Goal: Information Seeking & Learning: Learn about a topic

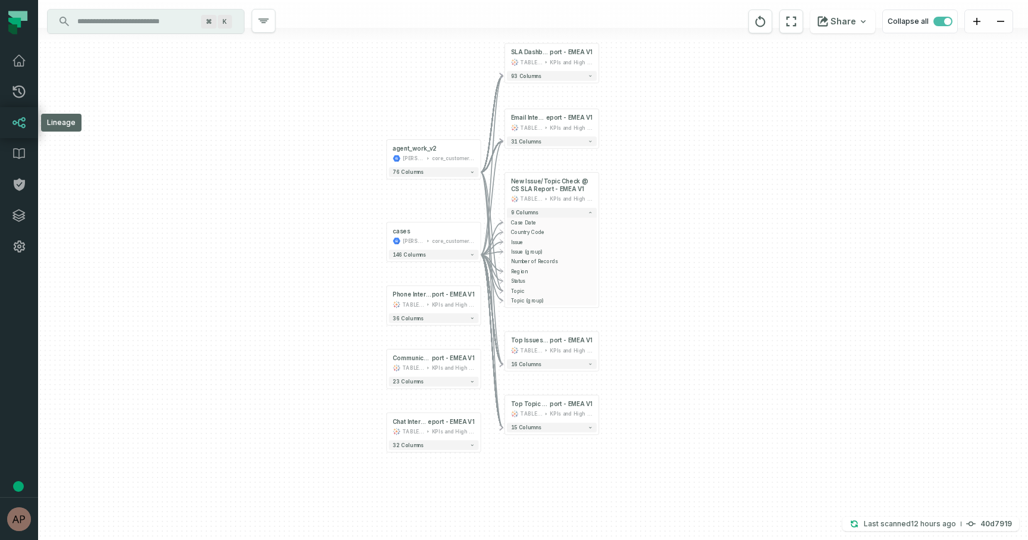
click at [21, 133] on link "Lineage" at bounding box center [19, 122] width 38 height 31
click at [19, 131] on link "Lineage" at bounding box center [19, 122] width 38 height 31
click at [24, 123] on icon at bounding box center [19, 122] width 14 height 14
click at [16, 102] on link "Pull Requests" at bounding box center [19, 91] width 38 height 31
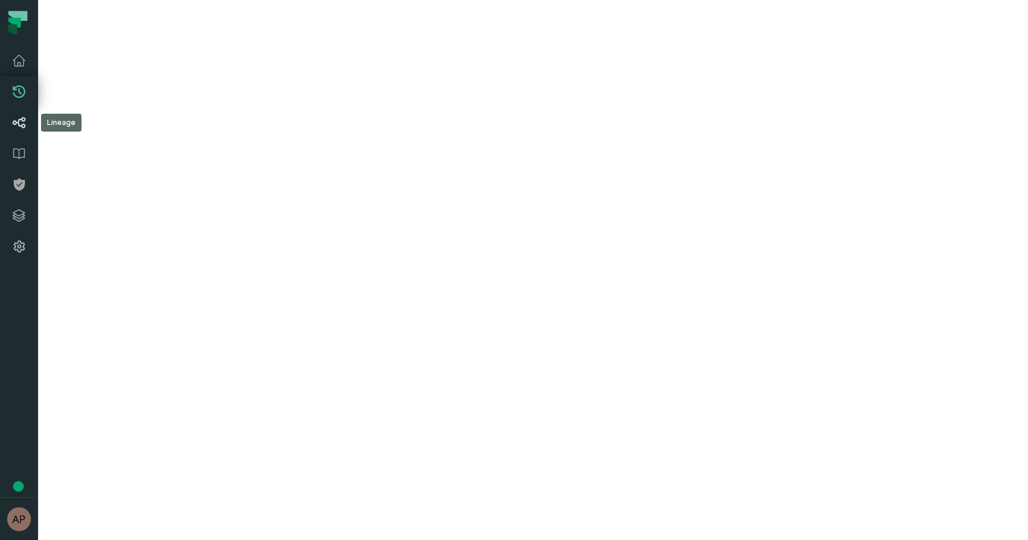
click at [17, 124] on icon at bounding box center [19, 122] width 14 height 14
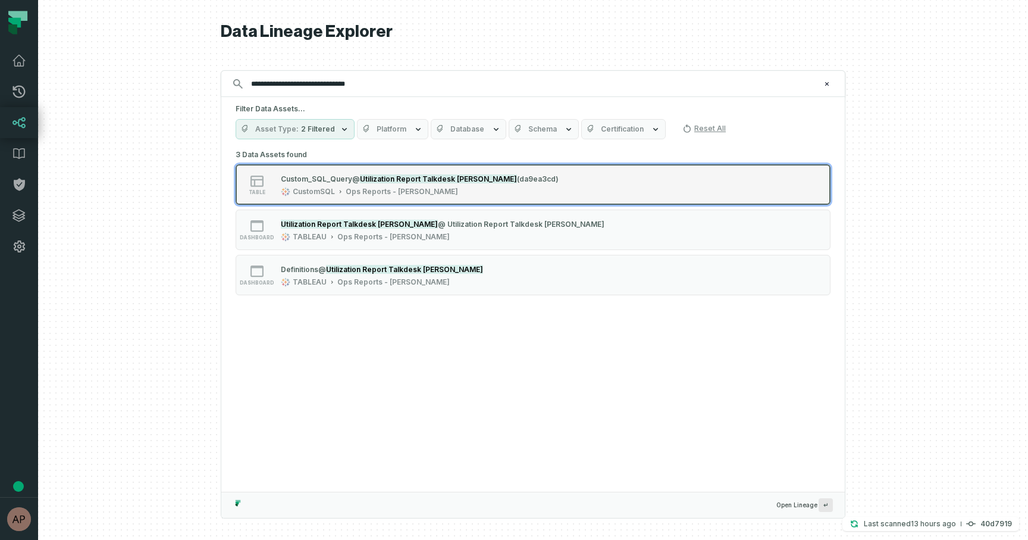
type input "**********"
click at [540, 190] on button "table Custom_SQL_Query @ Utilization Report Talkdesk [PERSON_NAME] (da9ea3cd) C…" at bounding box center [533, 184] width 595 height 40
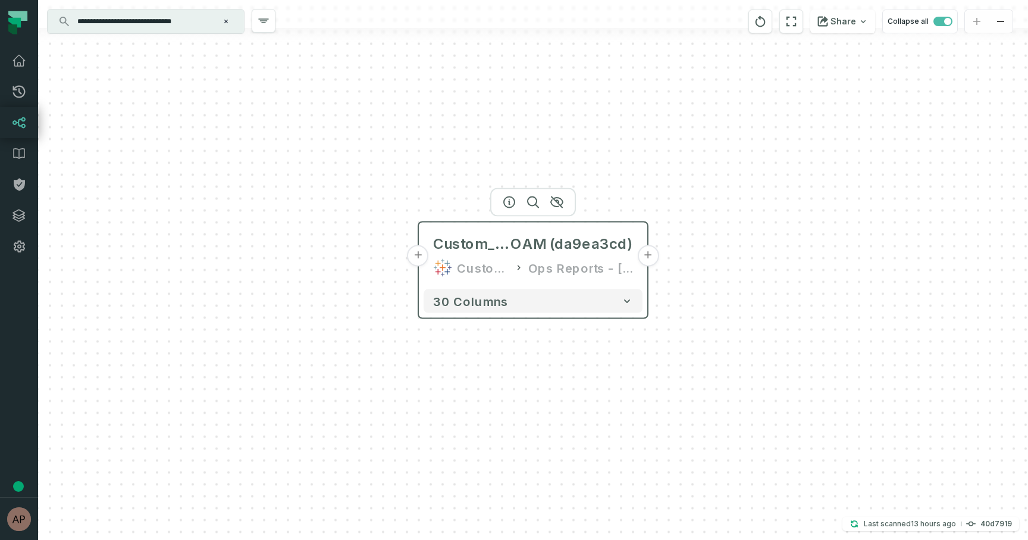
click at [647, 260] on button "+" at bounding box center [647, 255] width 21 height 21
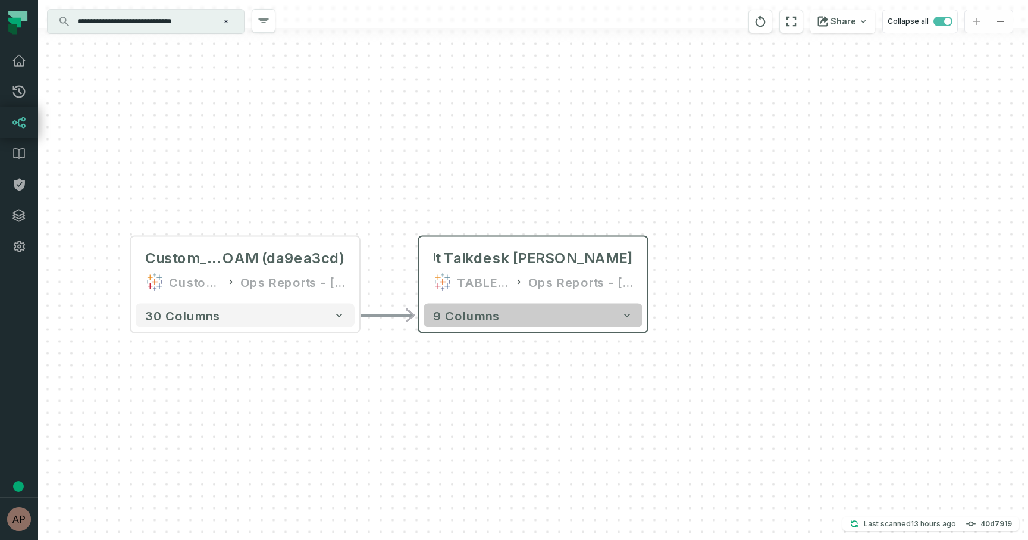
click at [476, 322] on button "9 columns" at bounding box center [533, 315] width 219 height 24
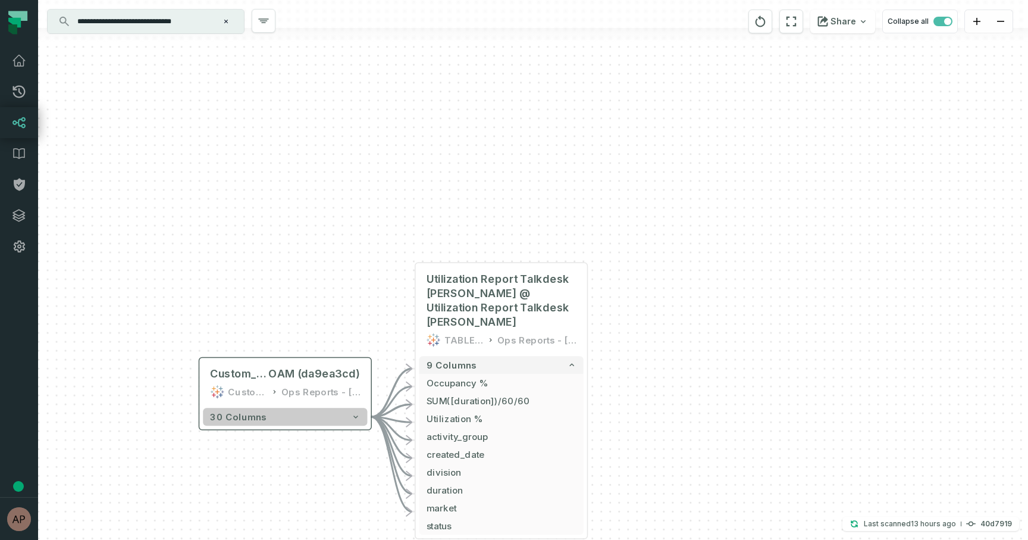
click at [295, 423] on button "30 columns" at bounding box center [285, 416] width 164 height 18
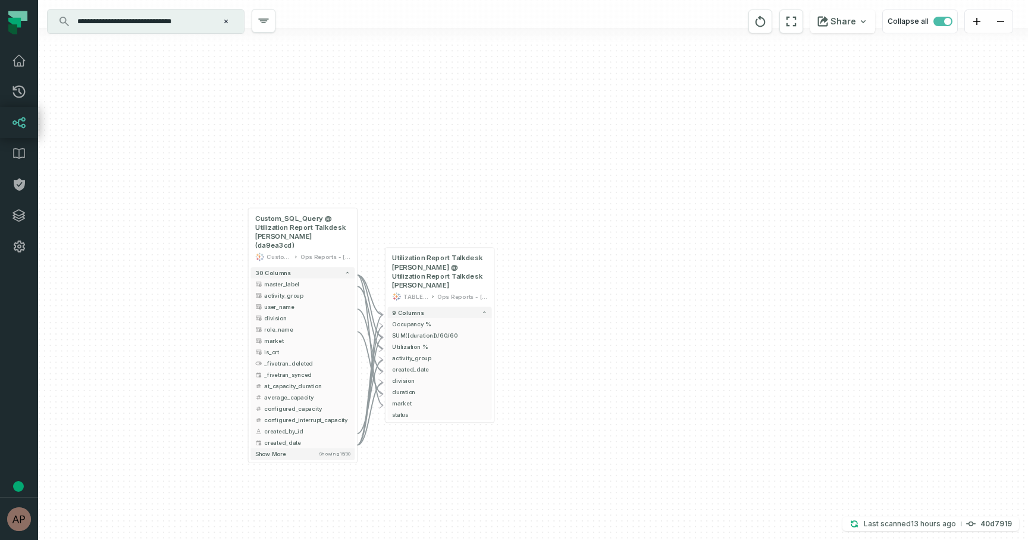
drag, startPoint x: 413, startPoint y: 320, endPoint x: 422, endPoint y: 190, distance: 130.0
click at [422, 190] on div "- Utilization Report Talkdesk [PERSON_NAME] @ Utilization Report Talkdesk [PERS…" at bounding box center [533, 270] width 990 height 540
click at [247, 233] on button "+" at bounding box center [248, 238] width 10 height 10
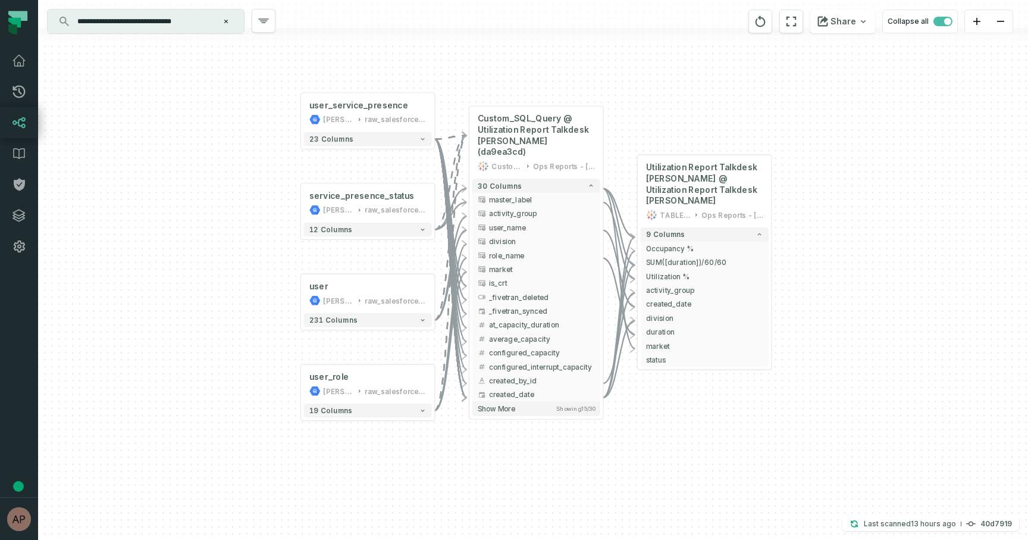
drag, startPoint x: 794, startPoint y: 132, endPoint x: 720, endPoint y: 71, distance: 95.5
click at [720, 71] on div "user_service_presence [PERSON_NAME]-warehouse raw_salesforce_v2 + 23 columns se…" at bounding box center [533, 270] width 990 height 540
click at [379, 230] on button "12 columns" at bounding box center [368, 229] width 128 height 14
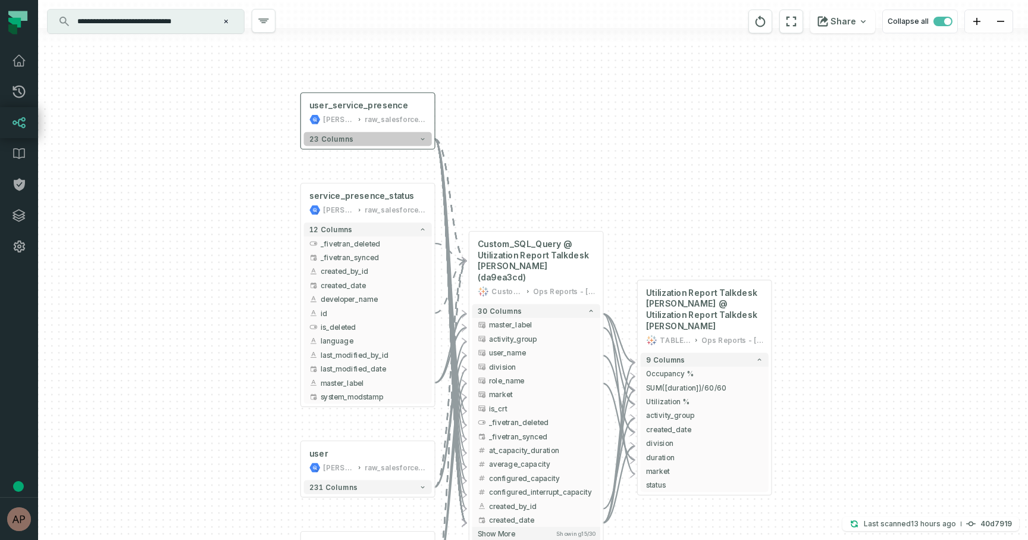
click at [388, 142] on button "23 columns" at bounding box center [368, 139] width 128 height 14
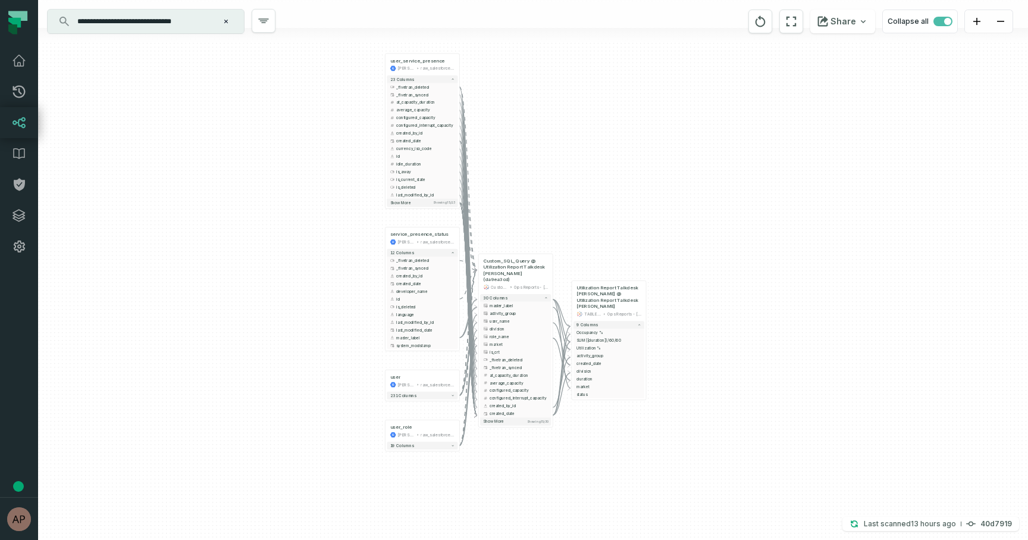
drag, startPoint x: 537, startPoint y: 381, endPoint x: 537, endPoint y: 222, distance: 158.2
click at [537, 222] on div "user_service_presence [PERSON_NAME]-warehouse raw_salesforce_v2 + 23 columns _f…" at bounding box center [533, 270] width 990 height 540
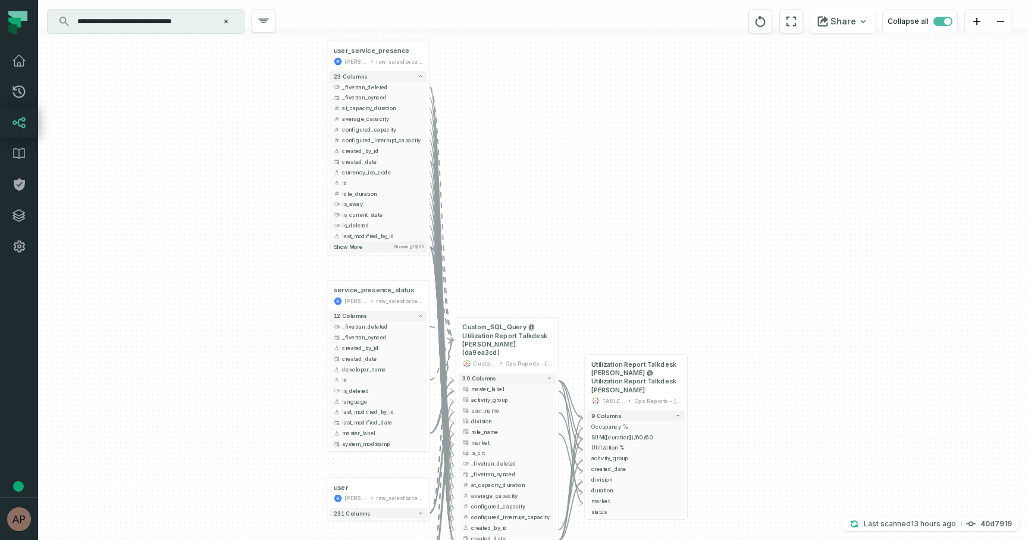
drag, startPoint x: 666, startPoint y: 265, endPoint x: 721, endPoint y: 387, distance: 133.7
click at [721, 387] on div "user_service_presence [PERSON_NAME]-warehouse raw_salesforce_v2 + 23 columns _f…" at bounding box center [533, 270] width 990 height 540
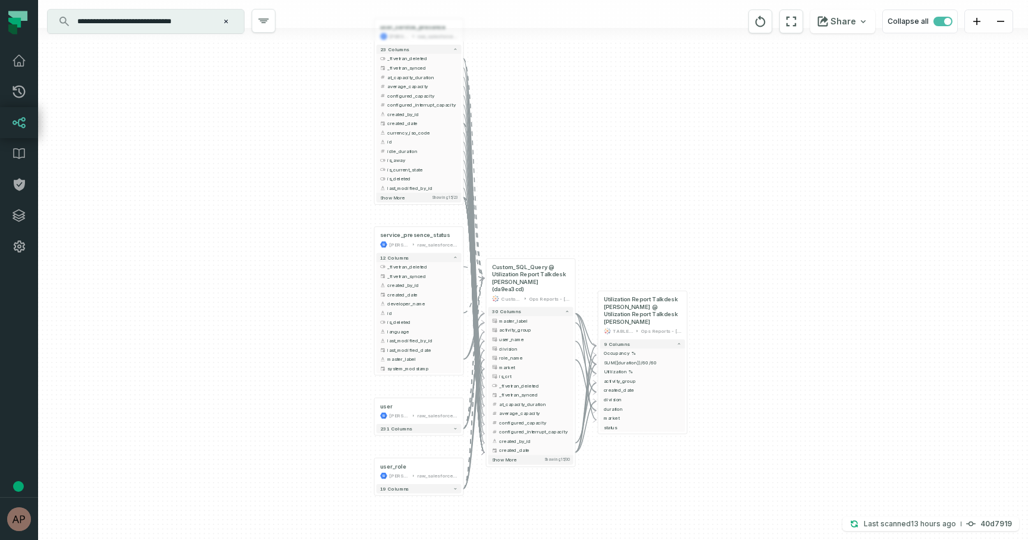
drag, startPoint x: 721, startPoint y: 387, endPoint x: 716, endPoint y: 321, distance: 65.6
click at [716, 321] on div "user_service_presence [PERSON_NAME]-warehouse raw_salesforce_v2 + 23 columns _f…" at bounding box center [533, 270] width 990 height 540
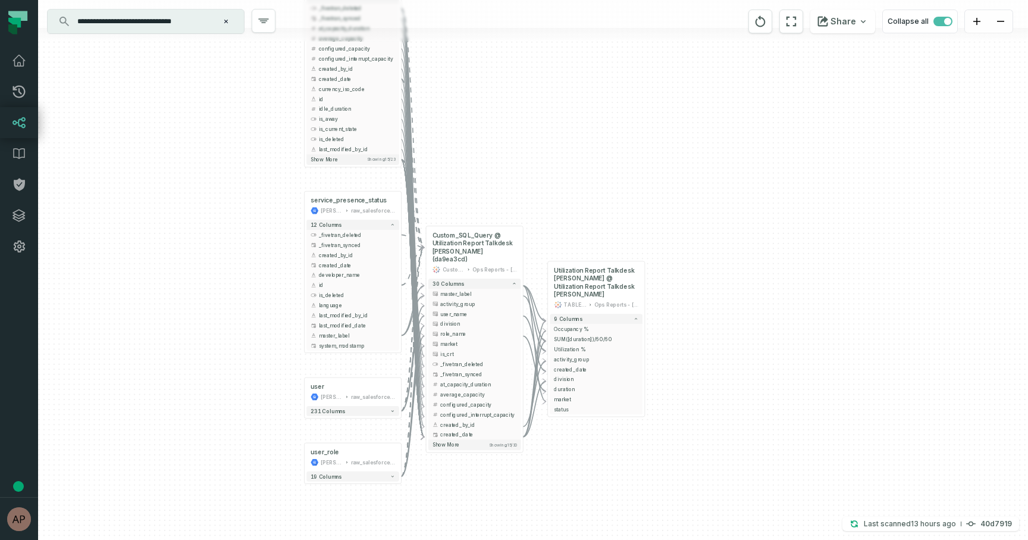
drag, startPoint x: 325, startPoint y: 206, endPoint x: 214, endPoint y: 156, distance: 121.7
click at [214, 156] on div "user_service_presence [PERSON_NAME]-warehouse raw_salesforce_v2 + 23 columns _f…" at bounding box center [533, 270] width 990 height 540
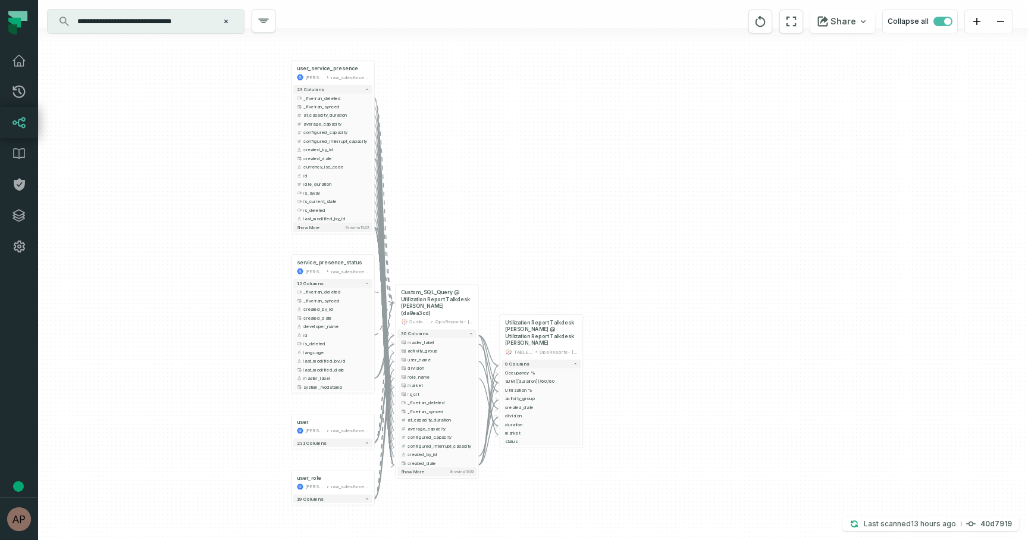
drag, startPoint x: 214, startPoint y: 156, endPoint x: 214, endPoint y: 225, distance: 69.0
click at [214, 225] on div "user_service_presence [PERSON_NAME]-warehouse raw_salesforce_v2 + 23 columns _f…" at bounding box center [533, 270] width 990 height 540
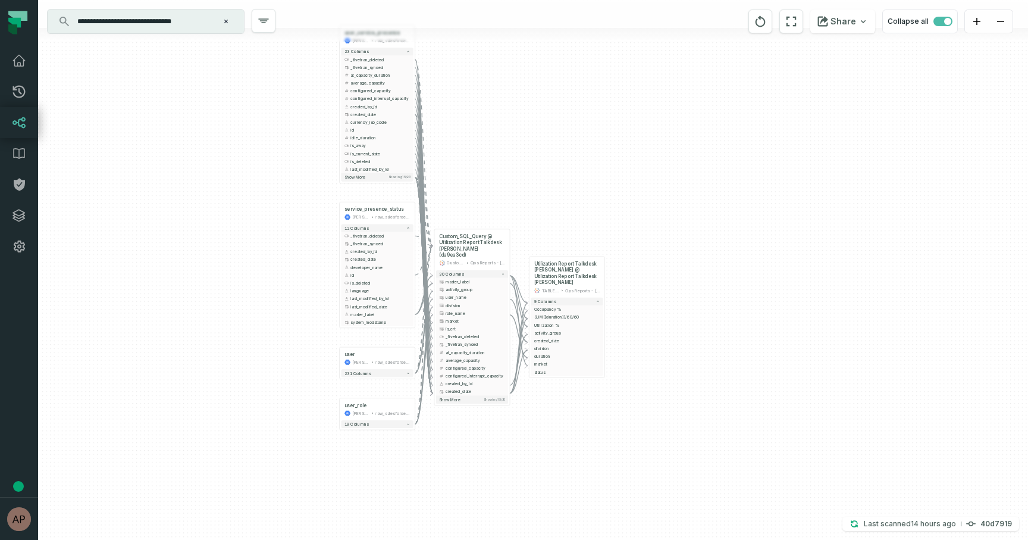
drag, startPoint x: 587, startPoint y: 215, endPoint x: 595, endPoint y: 169, distance: 47.1
click at [595, 169] on div "user_service_presence [PERSON_NAME]-warehouse raw_salesforce_v2 + 23 columns _f…" at bounding box center [533, 270] width 990 height 540
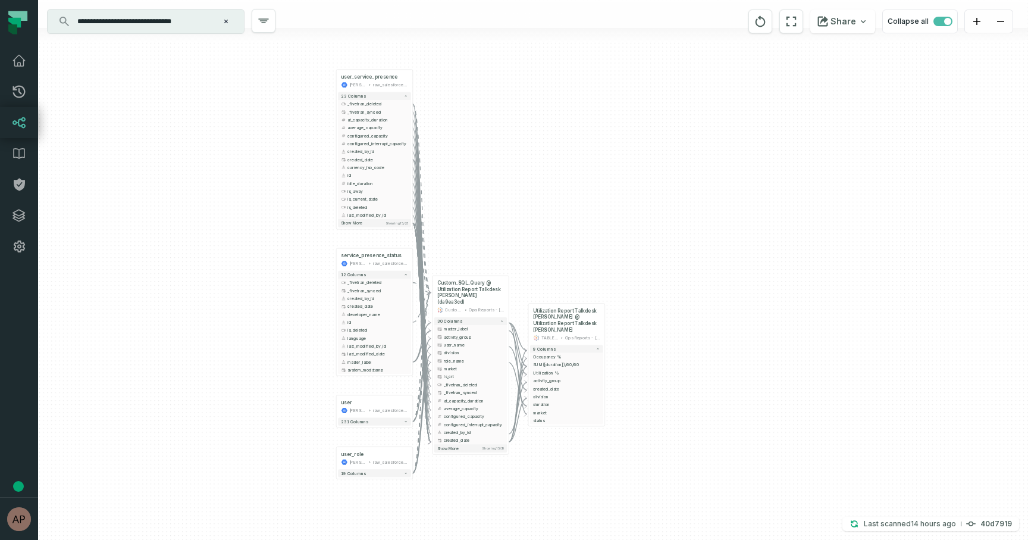
drag, startPoint x: 595, startPoint y: 165, endPoint x: 595, endPoint y: 211, distance: 45.8
click at [595, 211] on div "user_service_presence [PERSON_NAME]-warehouse raw_salesforce_v2 + 23 columns _f…" at bounding box center [533, 270] width 990 height 540
